Goal: Find specific page/section

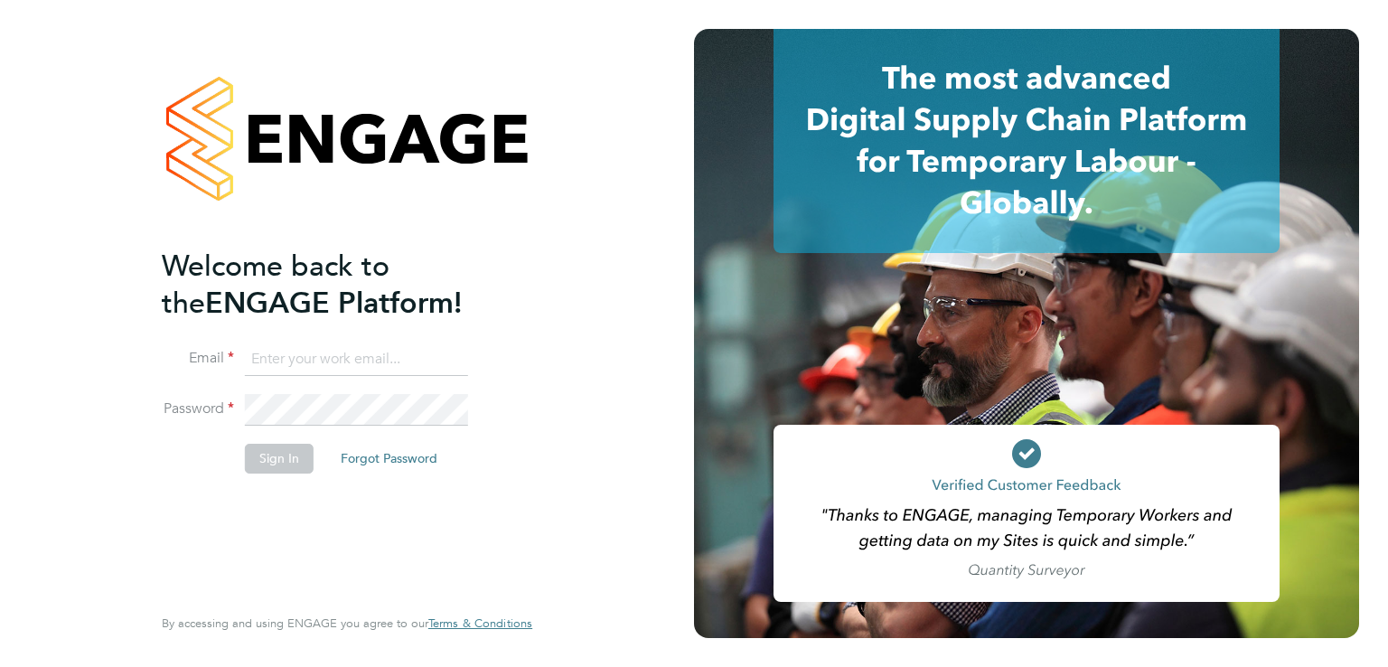
type input "[EMAIL_ADDRESS][PERSON_NAME][DOMAIN_NAME]"
click at [292, 450] on button "Sign In" at bounding box center [279, 458] width 69 height 29
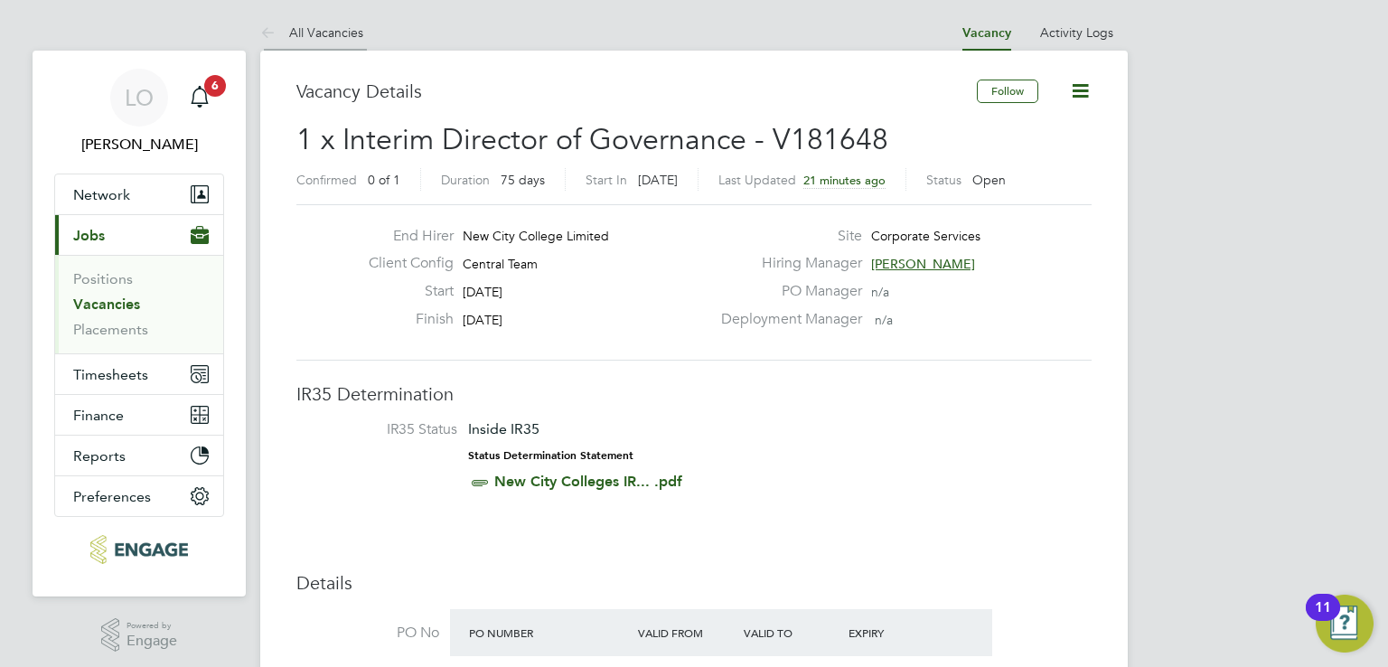
click at [326, 33] on link "All Vacancies" at bounding box center [311, 32] width 103 height 16
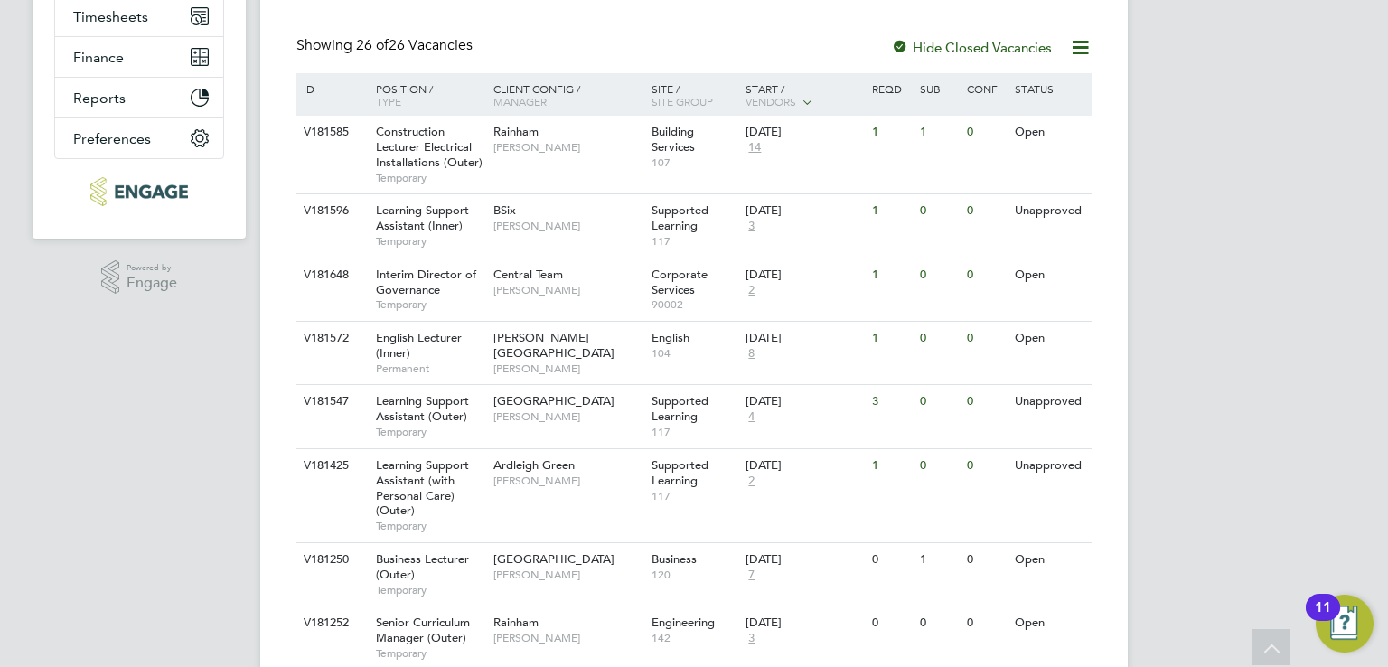
scroll to position [361, 0]
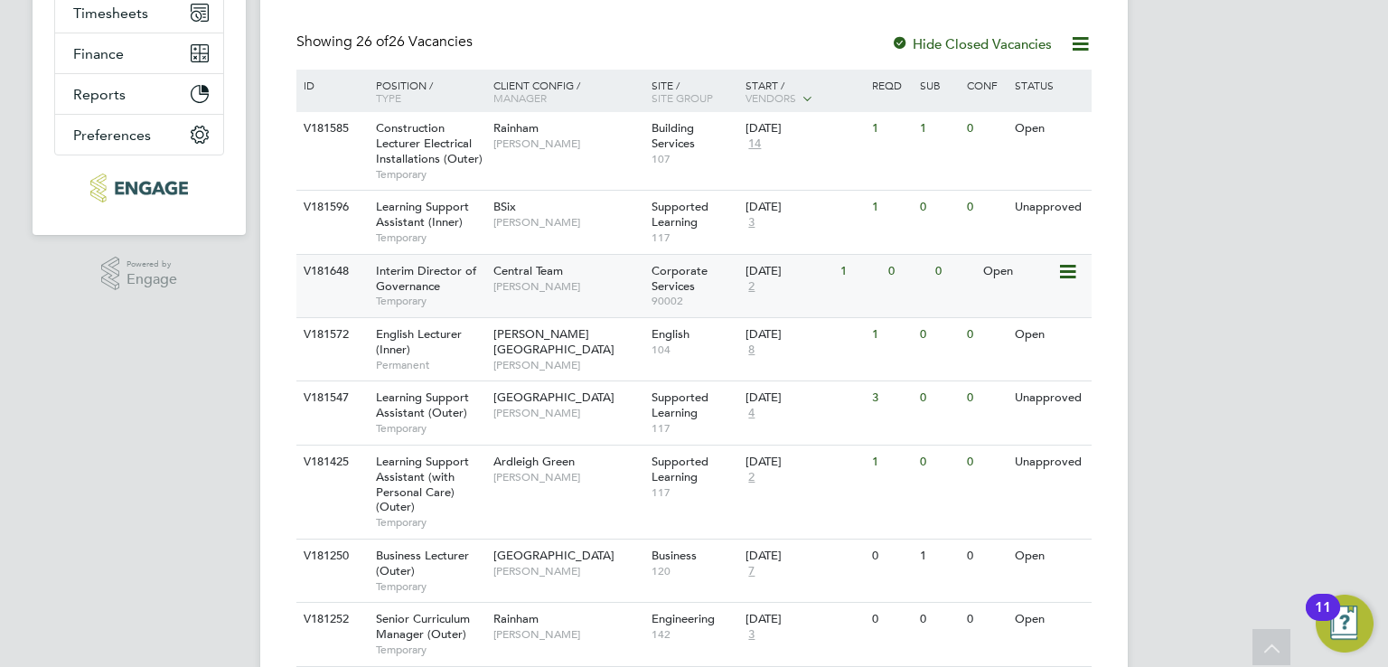
click at [753, 286] on span "2" at bounding box center [751, 286] width 12 height 15
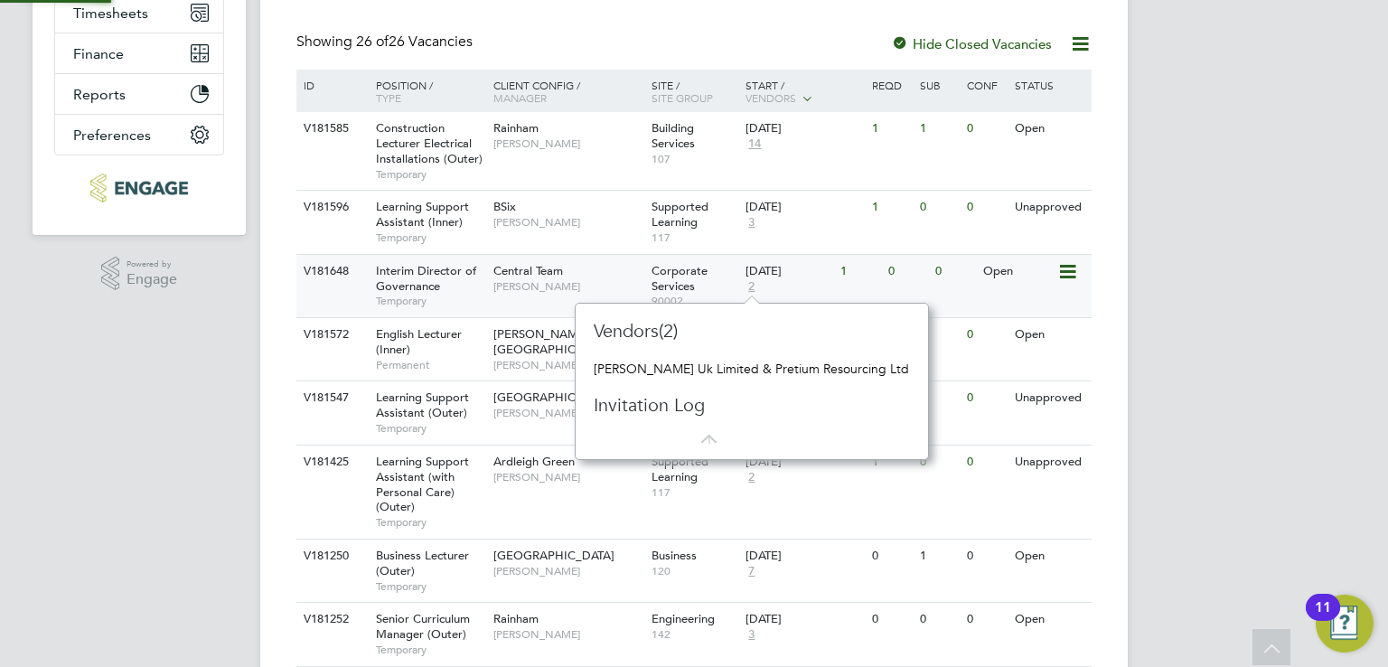
scroll to position [16, 13]
